Goal: Task Accomplishment & Management: Manage account settings

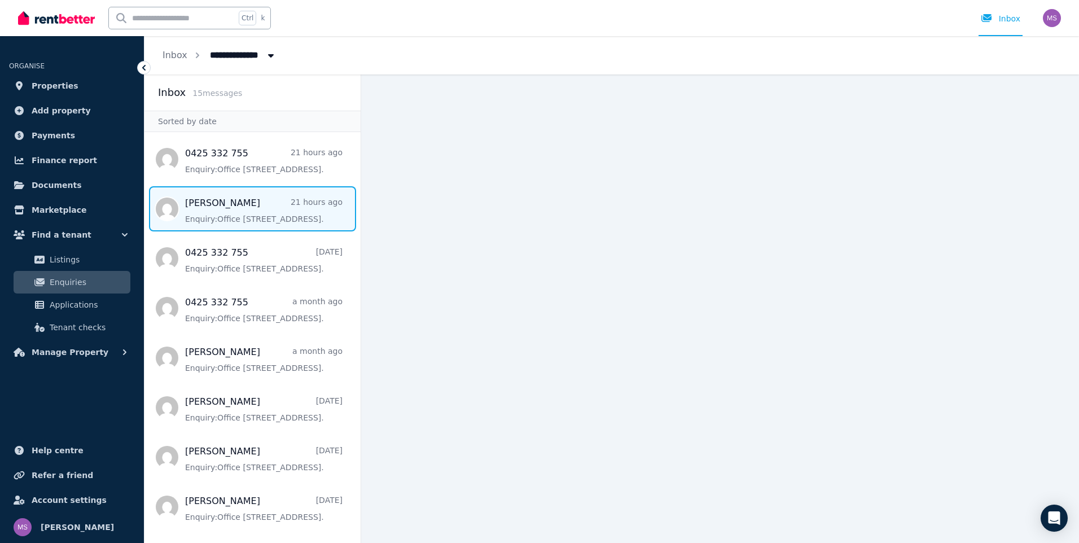
click at [271, 213] on span "Message list" at bounding box center [252, 208] width 216 height 45
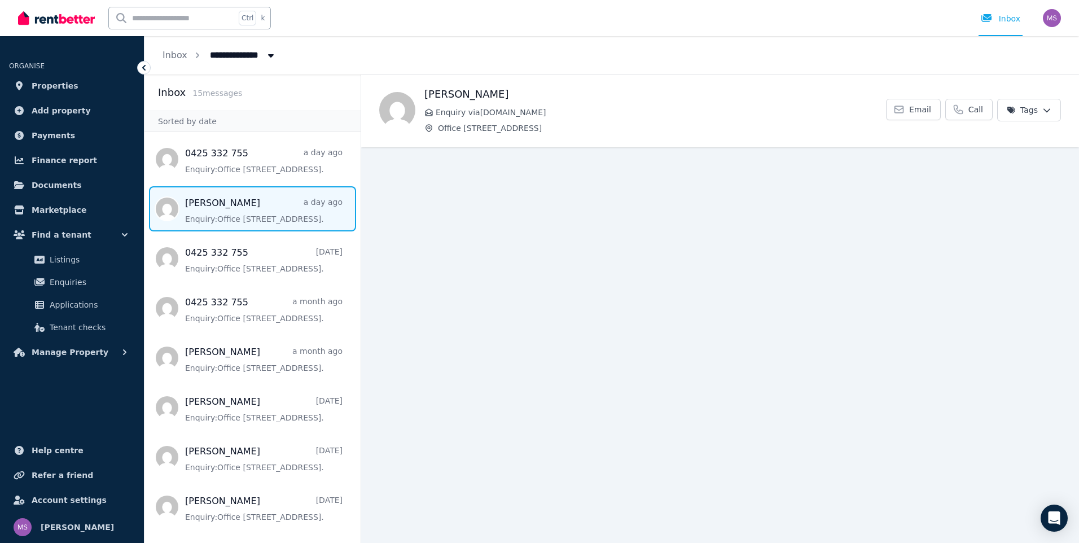
click at [214, 203] on span "Message list" at bounding box center [252, 208] width 216 height 45
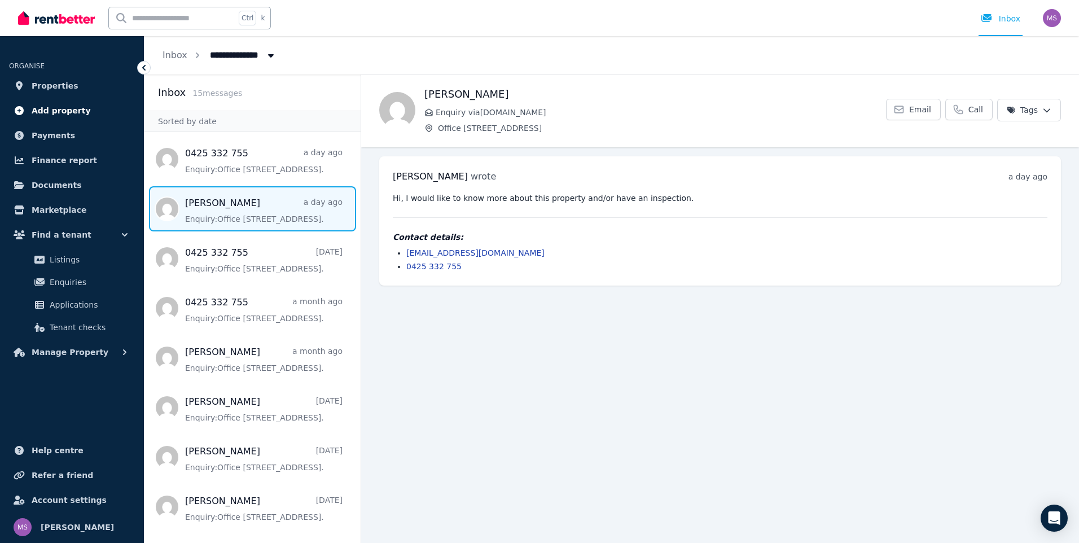
click at [49, 109] on span "Add property" at bounding box center [61, 111] width 59 height 14
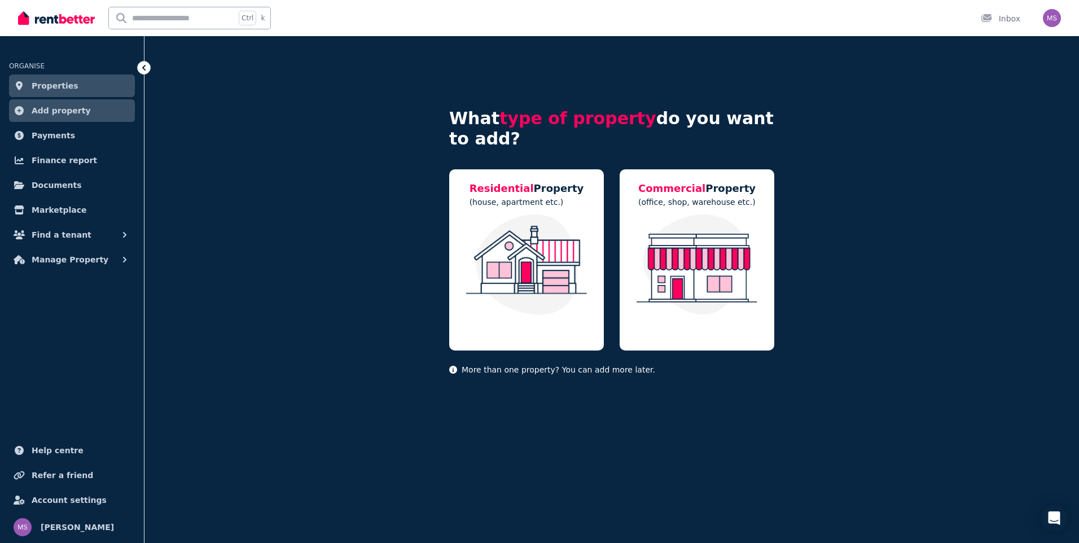
click at [42, 84] on span "Properties" at bounding box center [55, 86] width 47 height 14
